Goal: Task Accomplishment & Management: Use online tool/utility

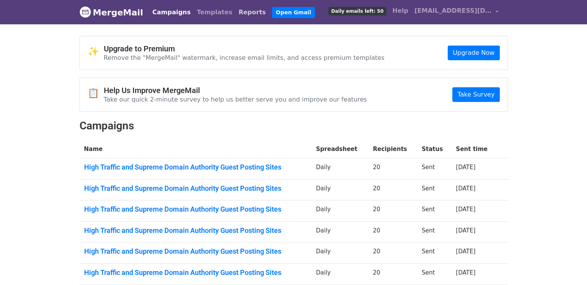
click at [237, 14] on link "Reports" at bounding box center [253, 12] width 34 height 15
click at [236, 13] on link "Reports" at bounding box center [253, 12] width 34 height 15
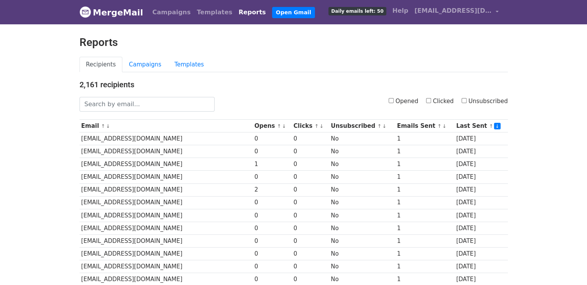
click at [394, 100] on input "Opened" at bounding box center [391, 100] width 5 height 5
checkbox input "true"
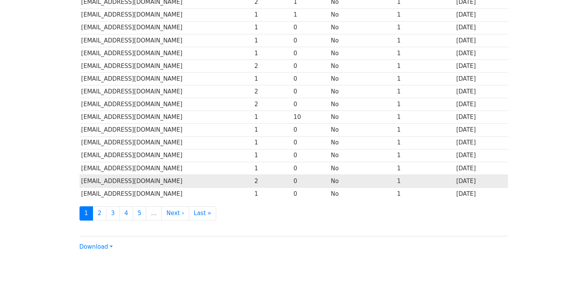
scroll to position [341, 0]
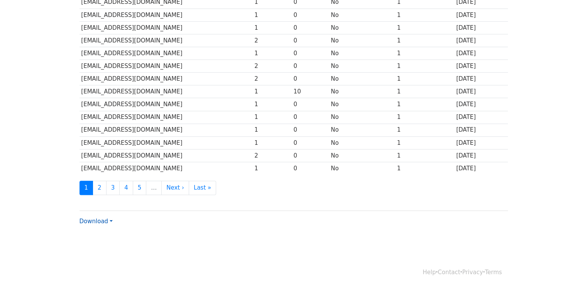
click at [107, 219] on link "Download" at bounding box center [96, 221] width 33 height 7
click at [111, 242] on link "Excel" at bounding box center [110, 248] width 61 height 12
